Goal: Transaction & Acquisition: Purchase product/service

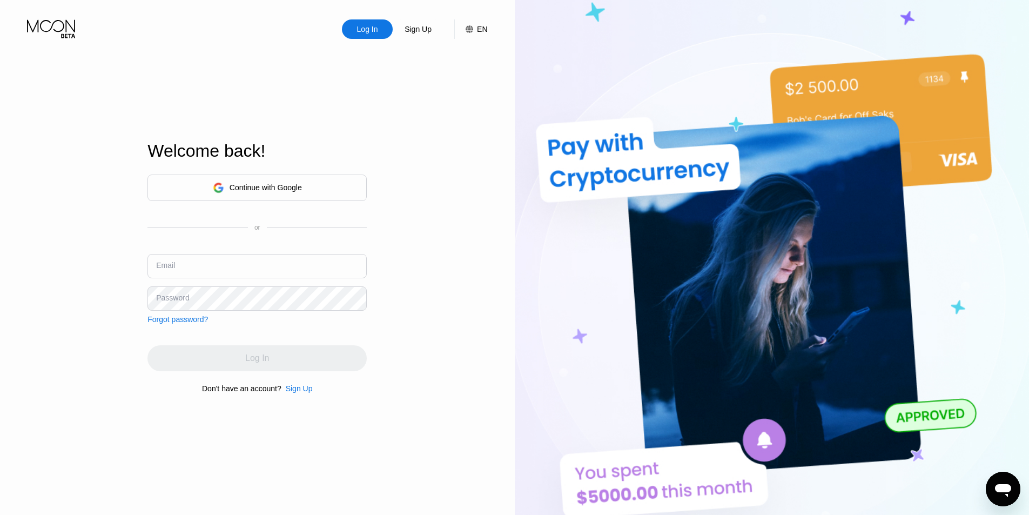
drag, startPoint x: 338, startPoint y: 191, endPoint x: 513, endPoint y: 136, distance: 182.9
click at [404, 191] on div "Log In Sign Up EN Language Select an item Save Welcome back! Continue with Goog…" at bounding box center [257, 283] width 515 height 566
drag, startPoint x: 513, startPoint y: 136, endPoint x: 472, endPoint y: 130, distance: 41.6
click at [474, 130] on div "Log In Sign Up EN Language Select an item Save Welcome back! Continue with Goog…" at bounding box center [514, 283] width 1029 height 566
click at [287, 189] on div "Continue with Google" at bounding box center [266, 187] width 72 height 9
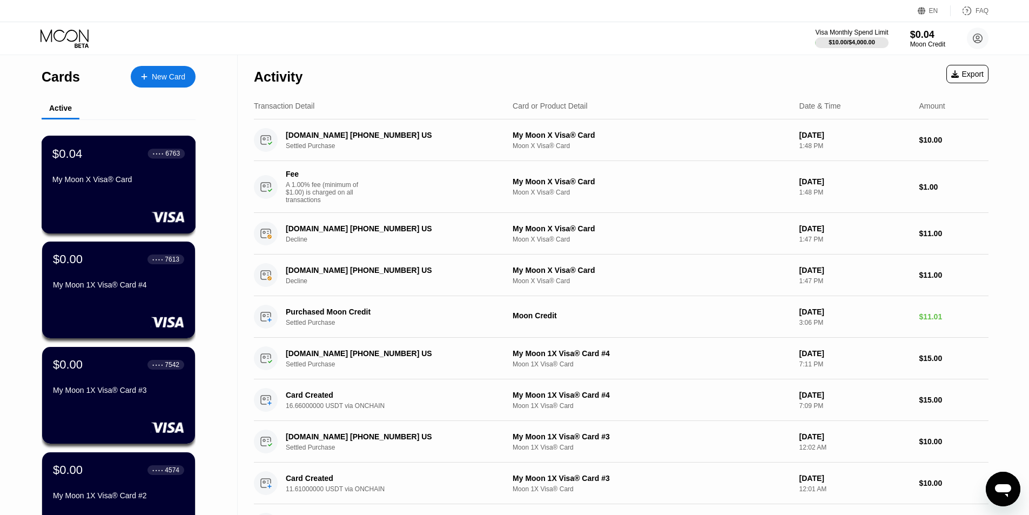
click at [122, 194] on div "$0.04 ● ● ● ● 6763 My Moon X Visa® Card" at bounding box center [119, 185] width 155 height 98
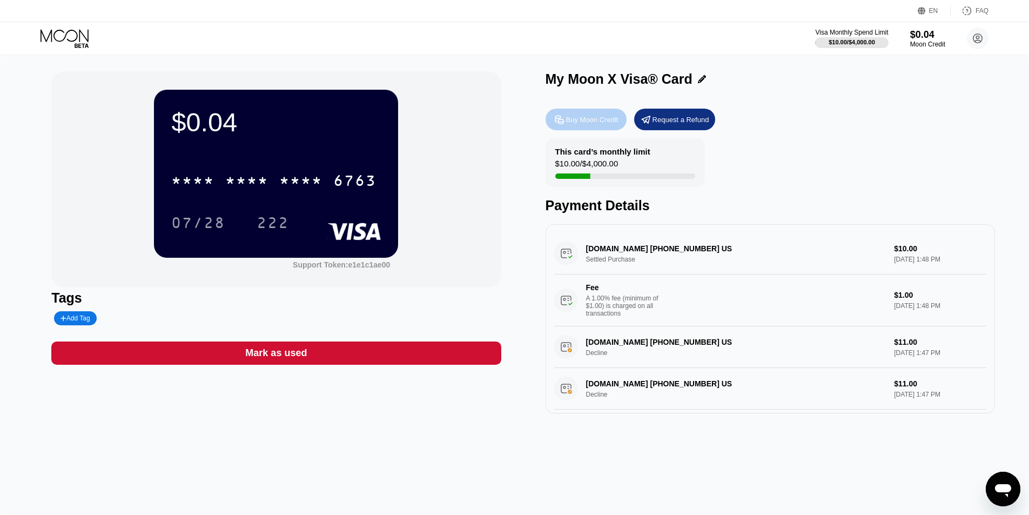
click at [613, 121] on div "Buy Moon Credit" at bounding box center [592, 119] width 52 height 9
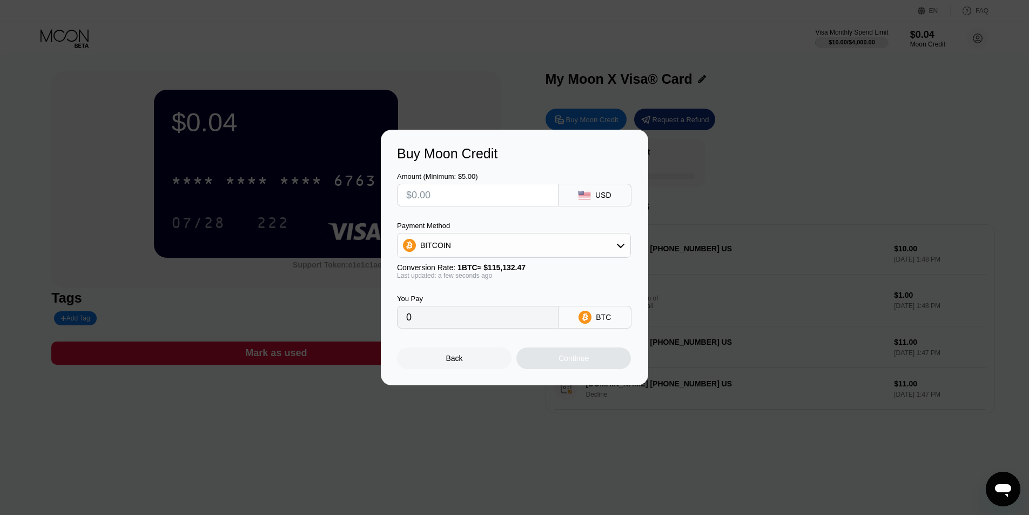
click at [573, 29] on div at bounding box center [519, 257] width 1038 height 515
click at [477, 365] on div "Back" at bounding box center [454, 358] width 115 height 22
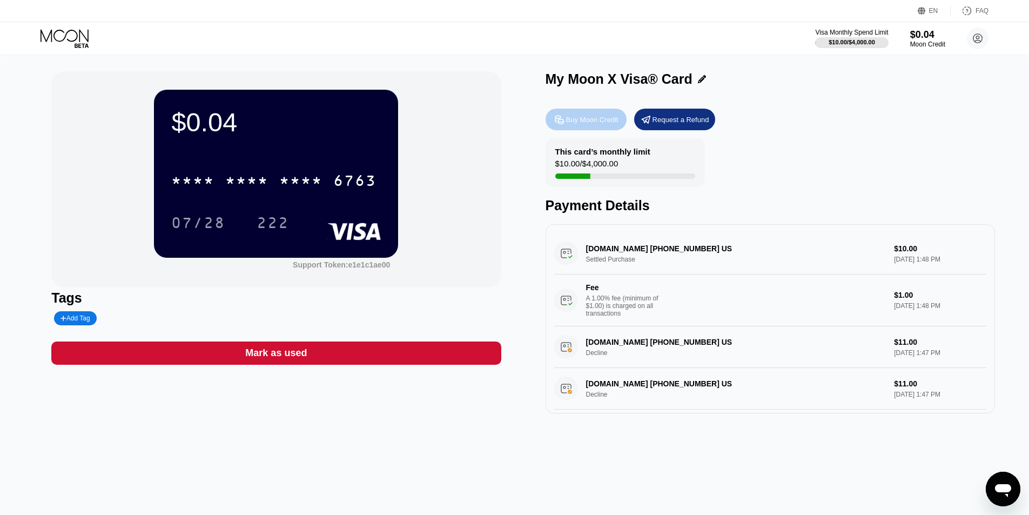
click at [585, 124] on div "Buy Moon Credit" at bounding box center [592, 119] width 52 height 9
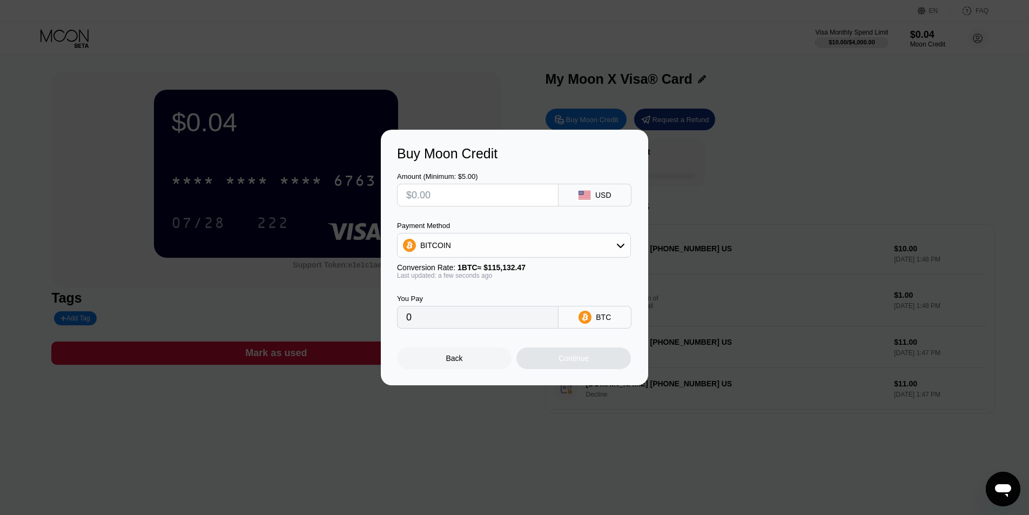
click at [539, 195] on input "text" at bounding box center [477, 195] width 143 height 22
type input "$1"
type input "0.00000869"
type input "$10"
type input "0.00008686"
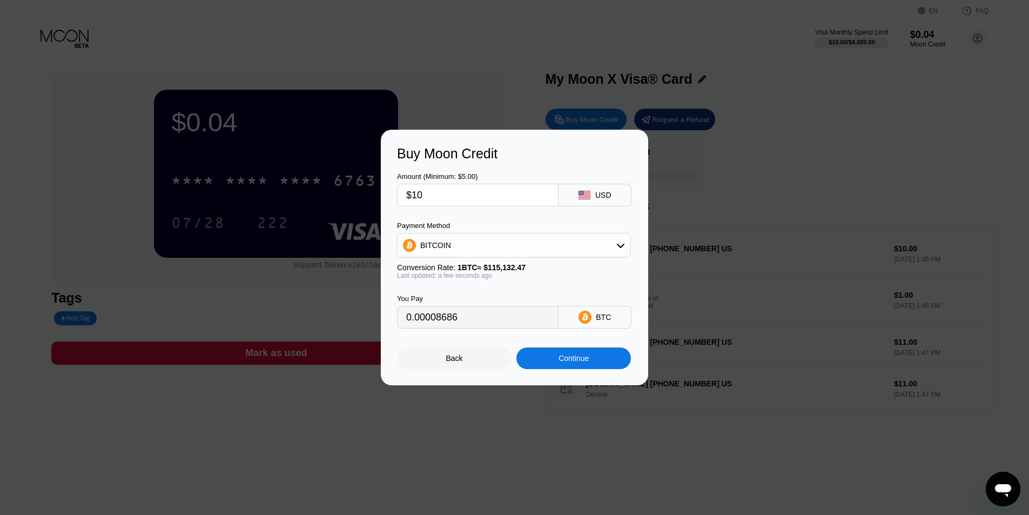
type input "$10"
click at [561, 250] on div "BITCOIN" at bounding box center [514, 246] width 233 height 22
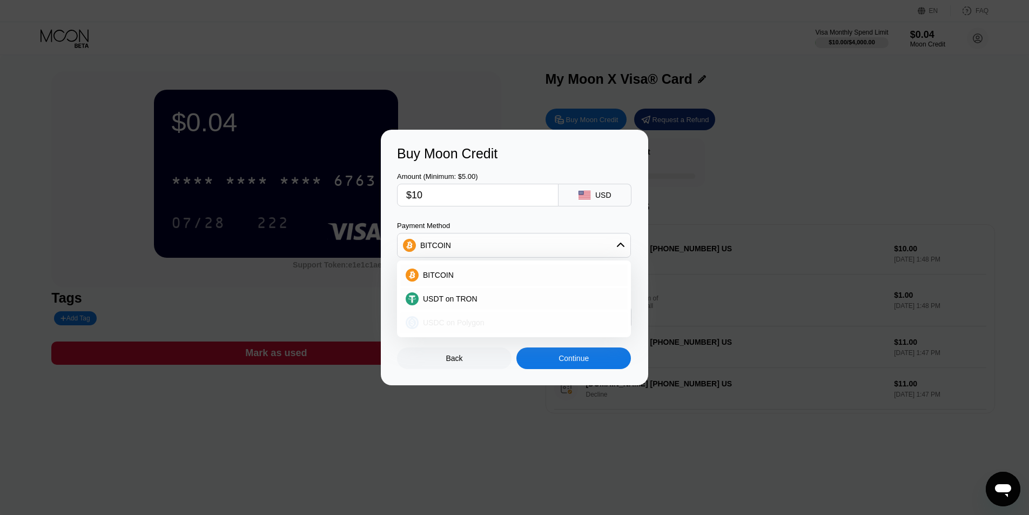
click at [440, 332] on div "USDC on Polygon" at bounding box center [513, 323] width 227 height 22
type input "10.00000000"
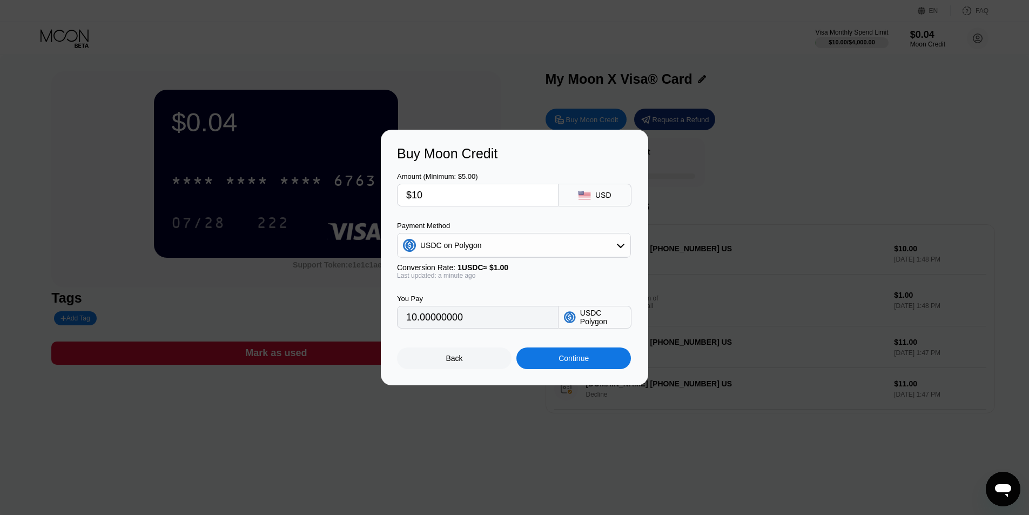
click at [587, 342] on div "Back Continue" at bounding box center [514, 349] width 235 height 41
click at [591, 356] on div "Continue" at bounding box center [574, 358] width 115 height 22
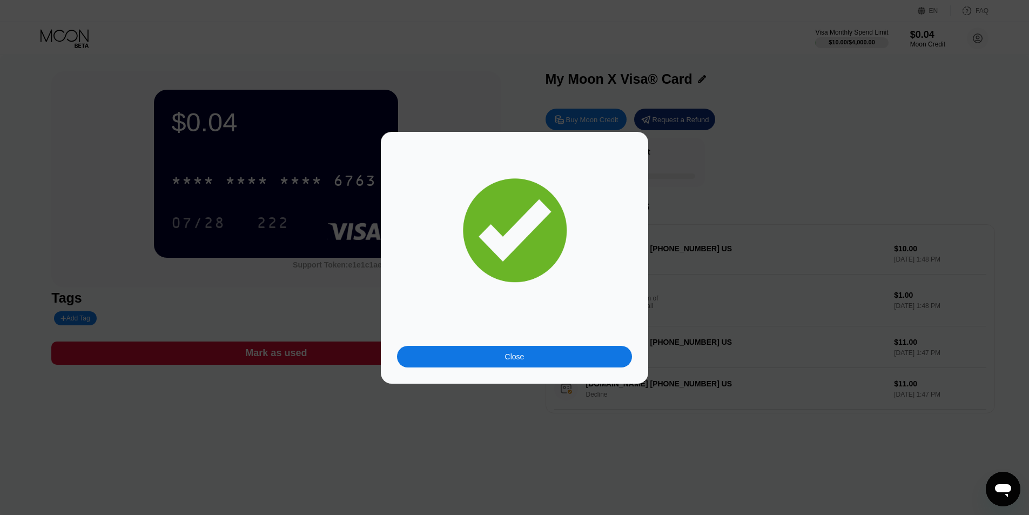
click at [492, 357] on div "Close" at bounding box center [514, 357] width 235 height 22
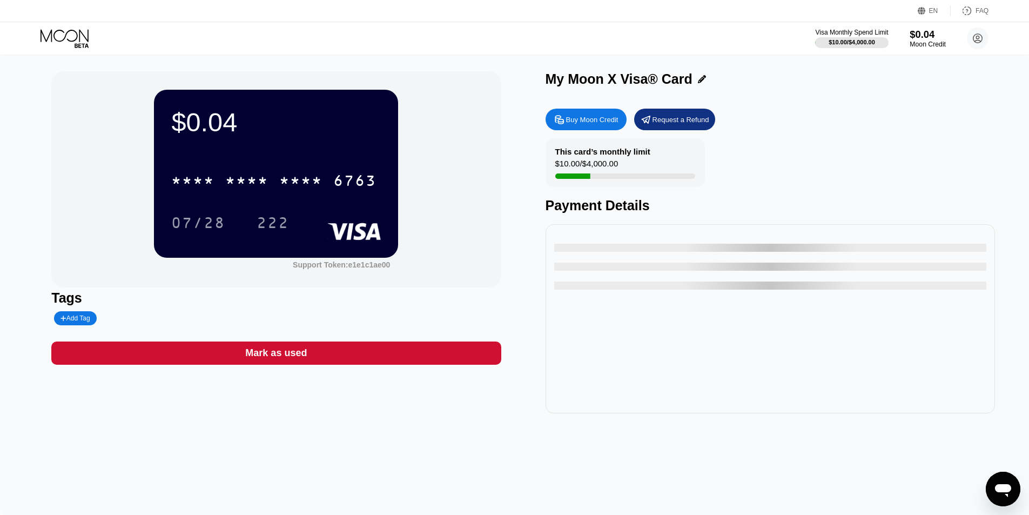
click at [914, 35] on div "$0.04" at bounding box center [928, 34] width 36 height 11
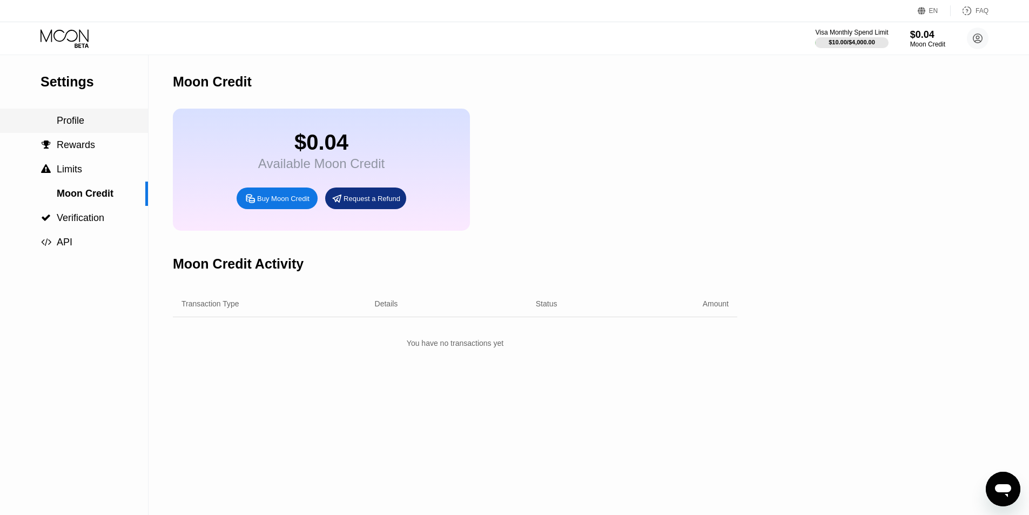
click at [79, 133] on div "Profile" at bounding box center [74, 121] width 148 height 24
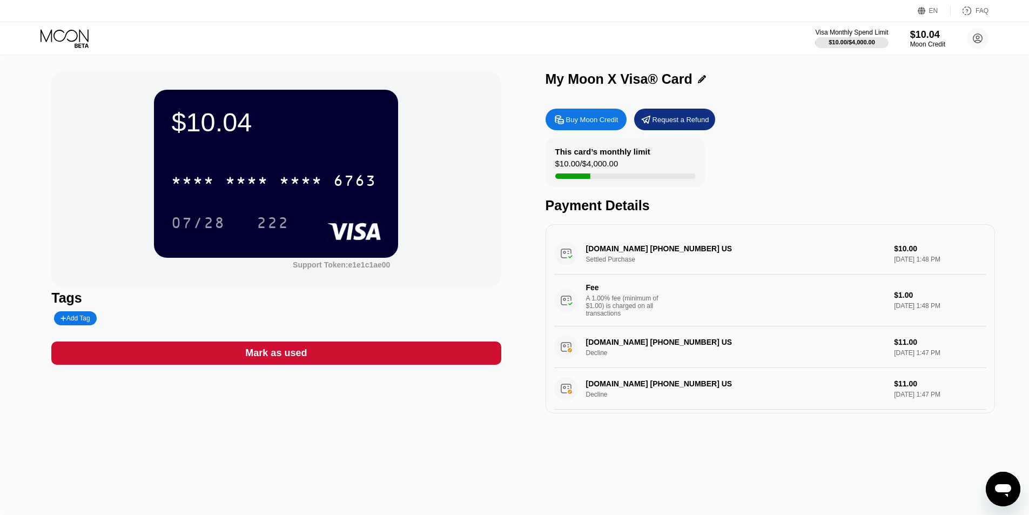
click at [571, 130] on div "Buy Moon Credit" at bounding box center [586, 120] width 81 height 22
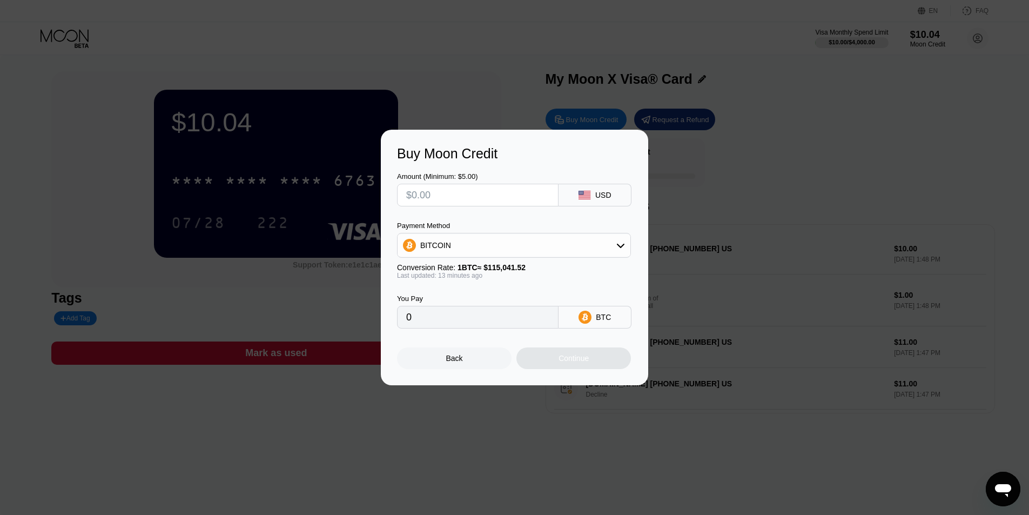
click at [492, 202] on input "text" at bounding box center [477, 195] width 143 height 22
type input "$5"
type input "0.00004348"
type input "$5"
click at [537, 252] on div "BITCOIN" at bounding box center [514, 246] width 233 height 22
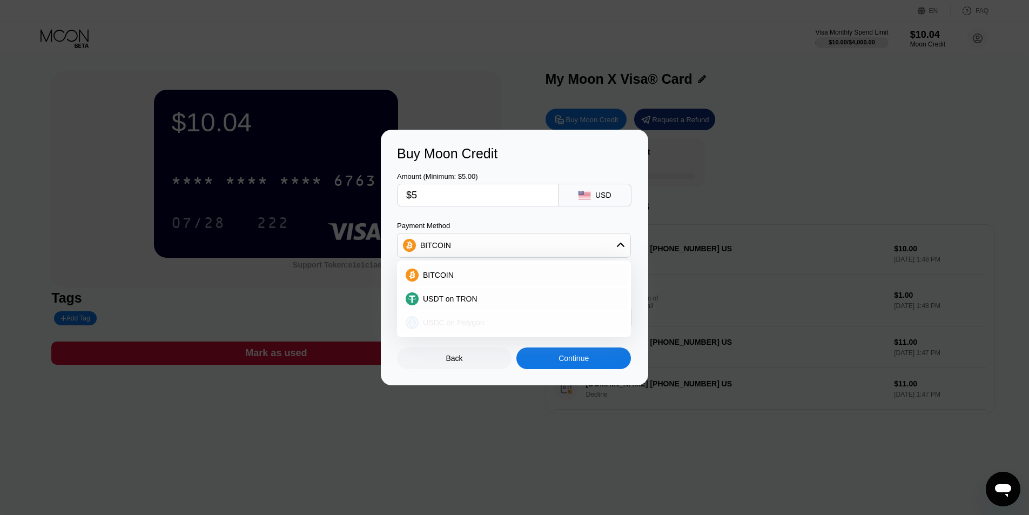
click at [498, 317] on div "USDC on Polygon" at bounding box center [513, 323] width 227 height 22
type input "5.00000000"
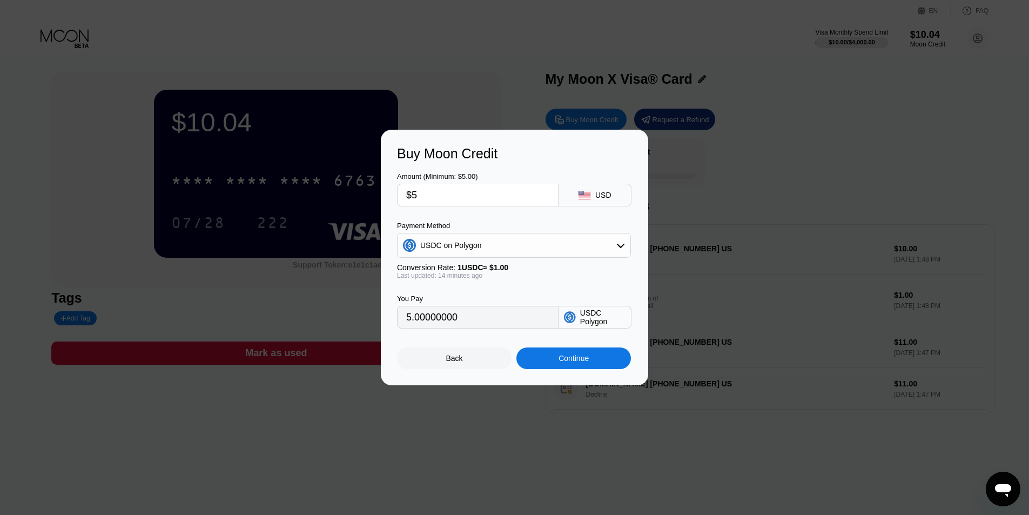
click at [542, 361] on div "Continue" at bounding box center [574, 358] width 115 height 22
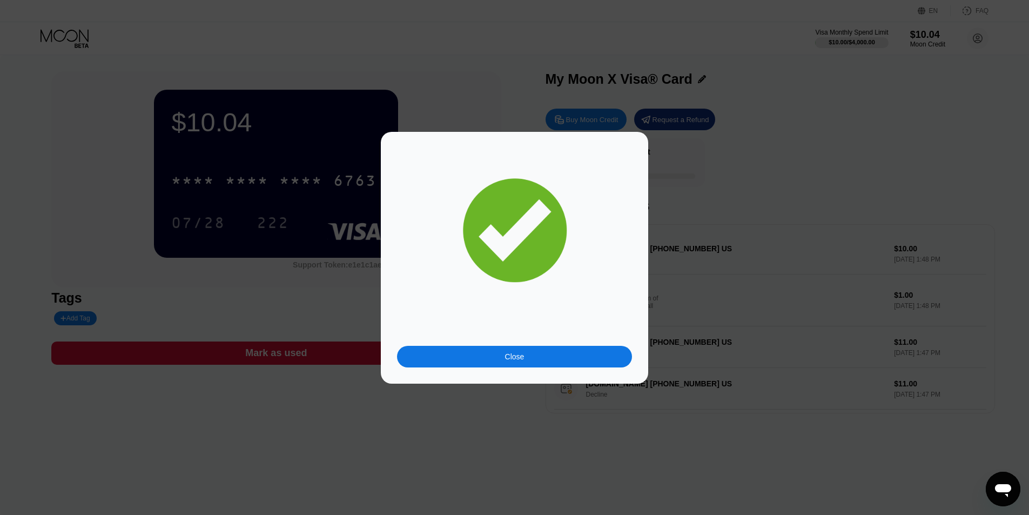
click at [596, 366] on div "Close" at bounding box center [514, 357] width 235 height 22
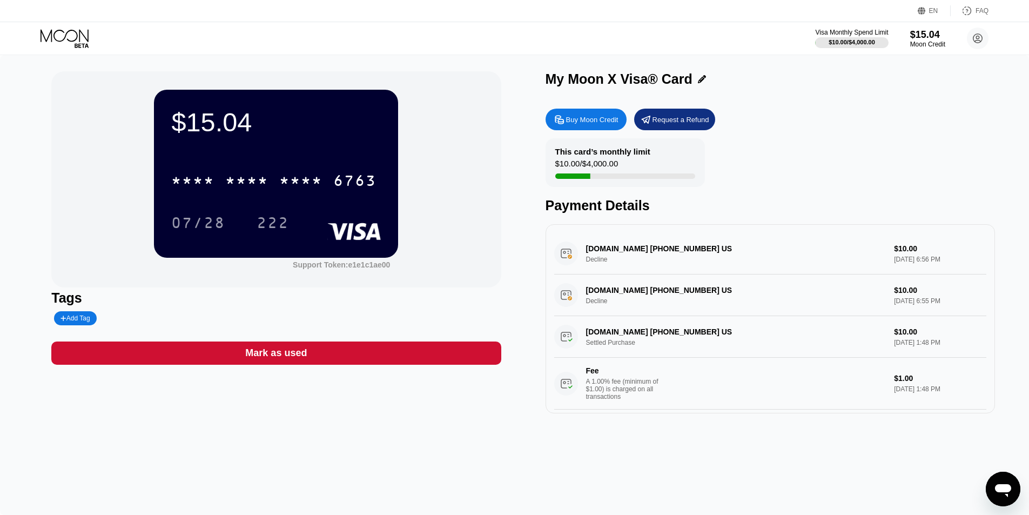
click at [80, 27] on div "Visa Monthly Spend Limit $10.00 / $4,000.00 $15.04 Moon Credit [PERSON_NAME] [E…" at bounding box center [514, 38] width 1029 height 32
click at [71, 38] on icon at bounding box center [66, 38] width 50 height 19
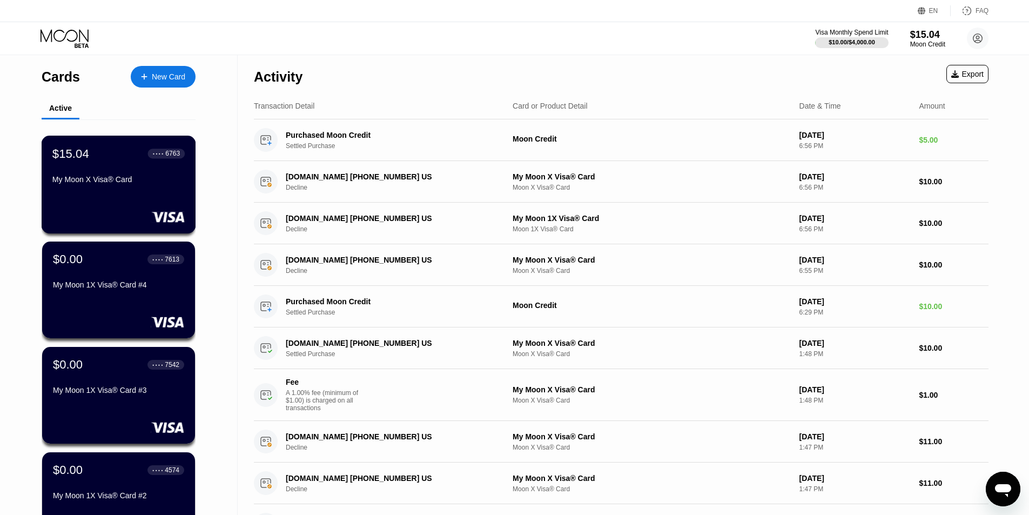
click at [123, 188] on div "My Moon X Visa® Card" at bounding box center [118, 181] width 132 height 13
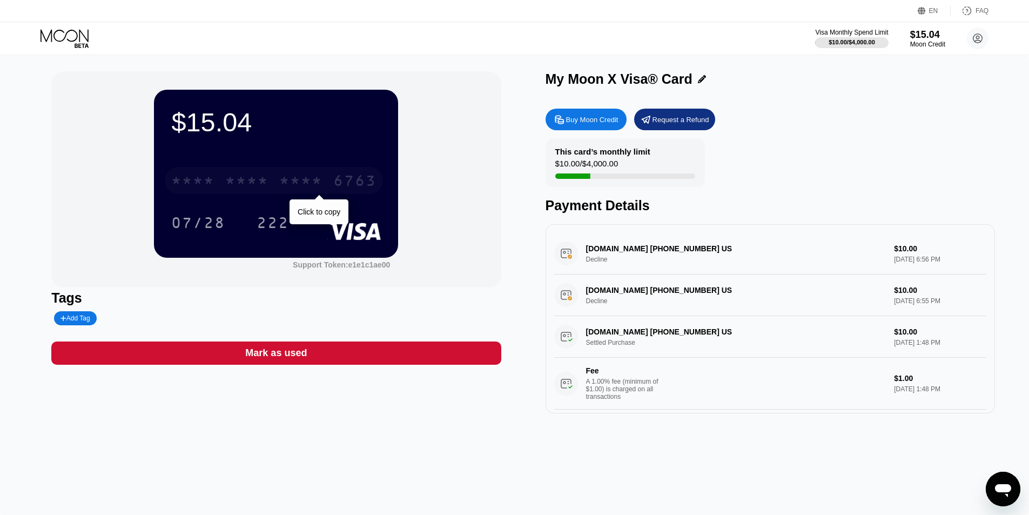
click at [367, 194] on div "* * * * * * * * * * * * 6763" at bounding box center [274, 180] width 218 height 27
drag, startPoint x: 232, startPoint y: 180, endPoint x: 229, endPoint y: 175, distance: 6.6
click at [232, 180] on div "6500" at bounding box center [246, 181] width 43 height 17
click at [206, 224] on div "07/28" at bounding box center [198, 224] width 54 height 17
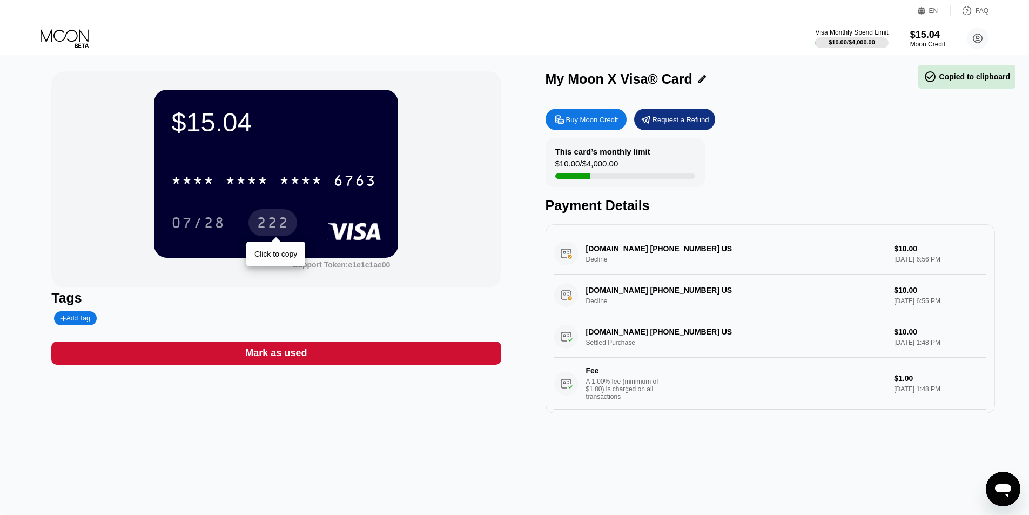
click at [276, 224] on div "222" at bounding box center [273, 224] width 32 height 17
